Goal: Task Accomplishment & Management: Manage account settings

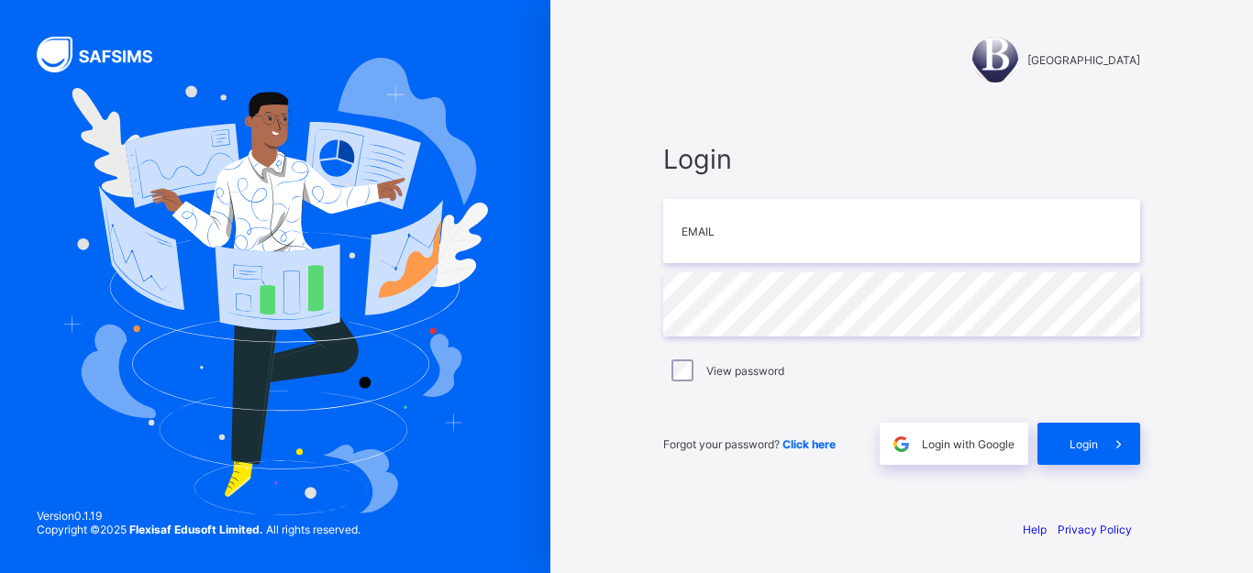
click at [763, 75] on div "[GEOGRAPHIC_DATA]" at bounding box center [901, 60] width 477 height 46
click at [767, 198] on div "Login Email Password View password Forgot your password? Click here Login with …" at bounding box center [901, 304] width 477 height 322
click at [1144, 511] on div "[GEOGRAPHIC_DATA] Login Email Password View password Forgot your password? Clic…" at bounding box center [901, 286] width 550 height 573
click at [764, 241] on input "email" at bounding box center [901, 231] width 477 height 64
type input "**********"
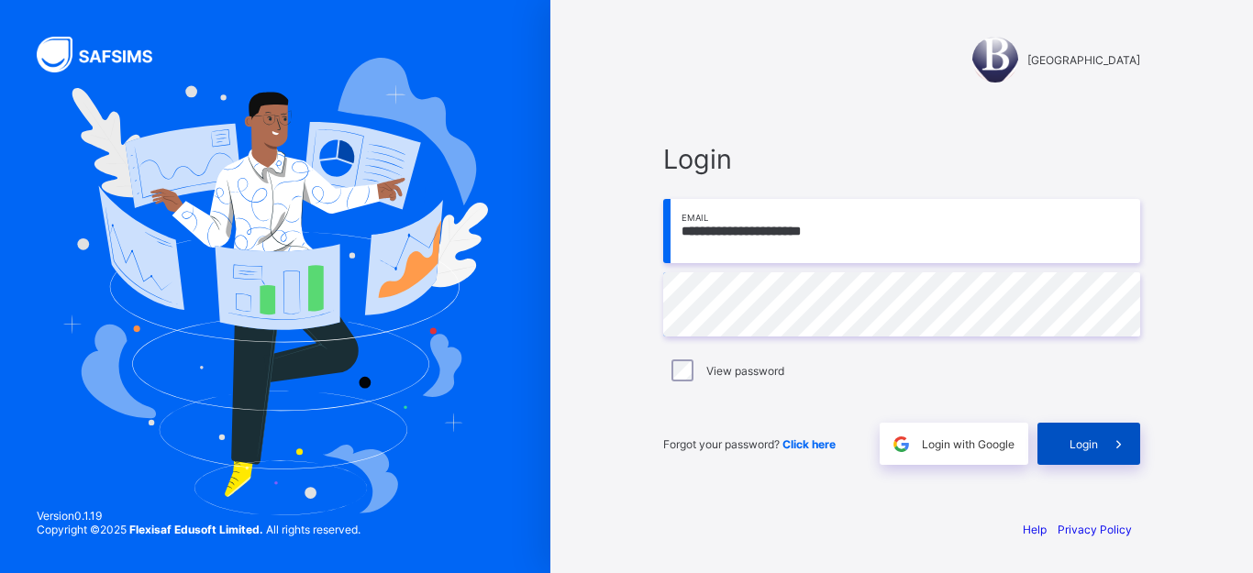
click at [1084, 431] on div "Login" at bounding box center [1088, 444] width 103 height 42
